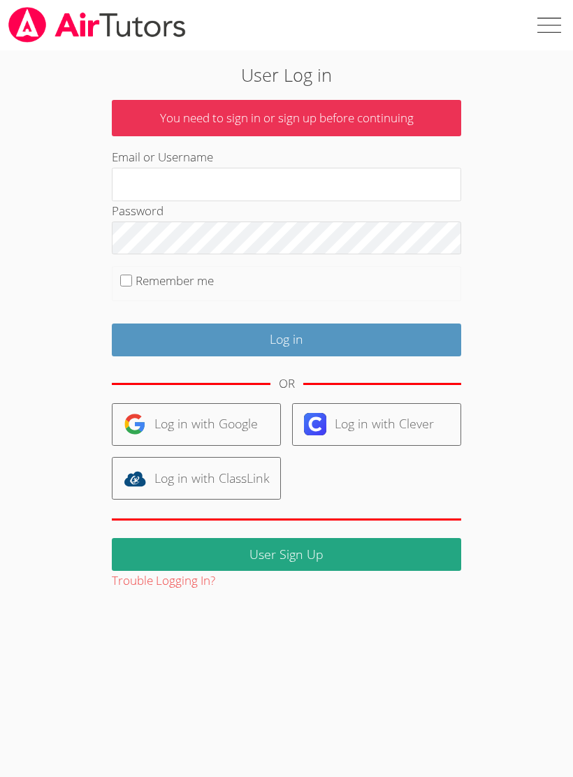
type input "[EMAIL_ADDRESS][DOMAIN_NAME]"
click at [286, 337] on input "Log in" at bounding box center [286, 339] width 349 height 33
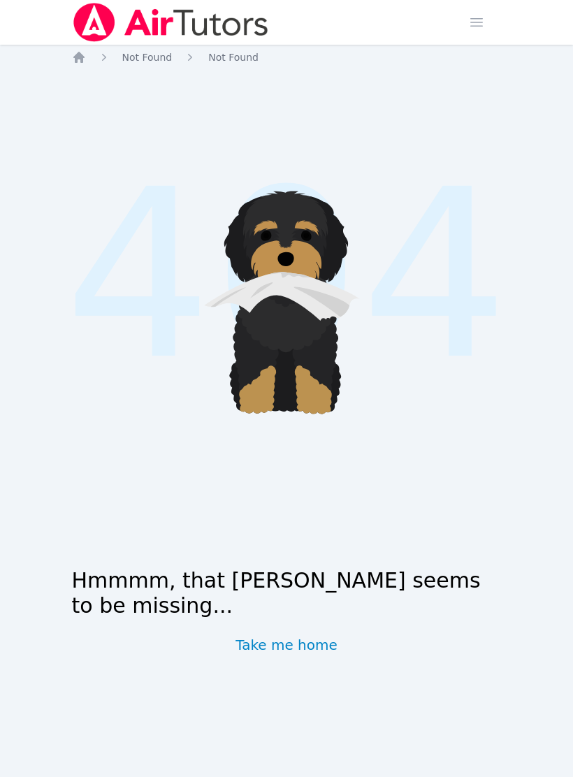
click at [267, 639] on link "Take me home" at bounding box center [286, 645] width 102 height 20
click at [277, 645] on link "Take me home" at bounding box center [286, 645] width 102 height 20
